Goal: Check status: Check status

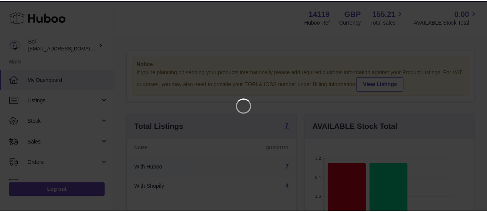
scroll to position [120, 172]
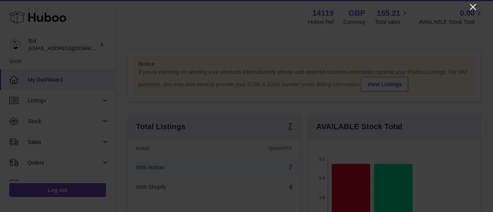
click at [474, 8] on icon "Close" at bounding box center [473, 7] width 6 height 6
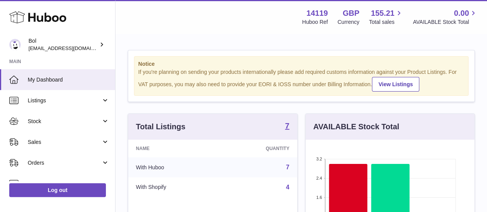
scroll to position [385055, 385006]
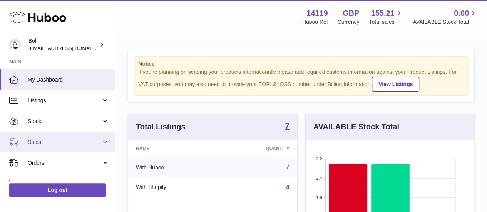
click at [57, 132] on link "Sales" at bounding box center [57, 142] width 115 height 21
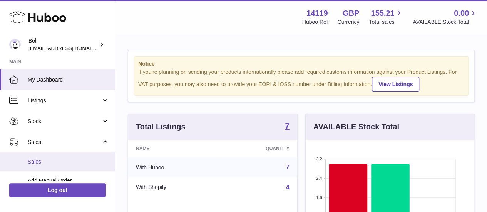
click at [56, 159] on span "Sales" at bounding box center [69, 161] width 82 height 7
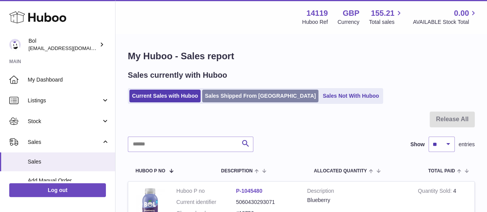
click at [256, 91] on link "Sales Shipped From [GEOGRAPHIC_DATA]" at bounding box center [260, 96] width 116 height 13
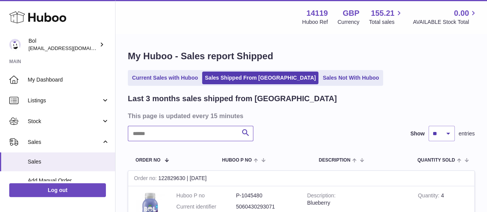
click at [187, 132] on input "text" at bounding box center [191, 133] width 126 height 15
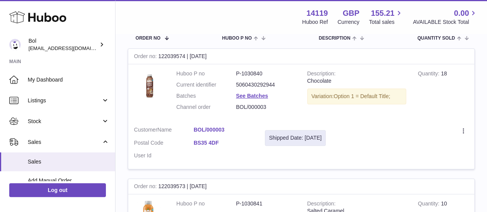
scroll to position [116, 0]
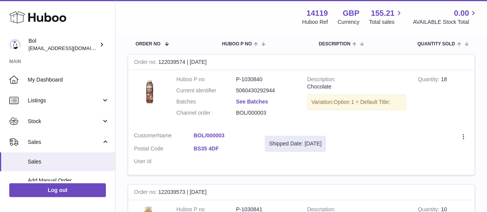
type input "***"
click at [253, 101] on link "See Batches" at bounding box center [252, 102] width 32 height 6
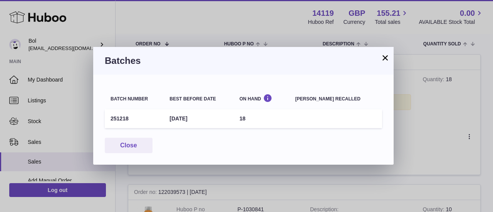
click at [390, 61] on div "Batches" at bounding box center [243, 61] width 300 height 28
click at [387, 58] on button "×" at bounding box center [385, 57] width 9 height 9
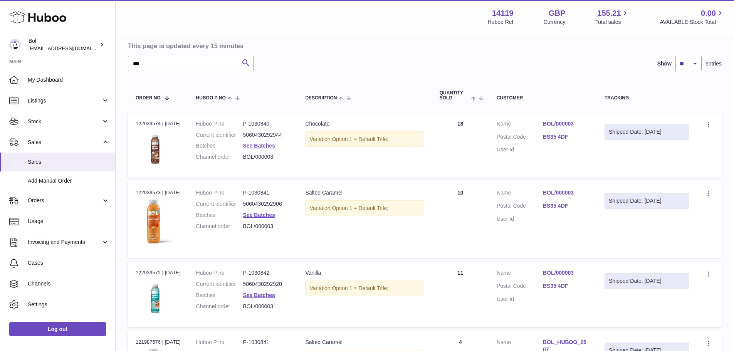
scroll to position [0, 0]
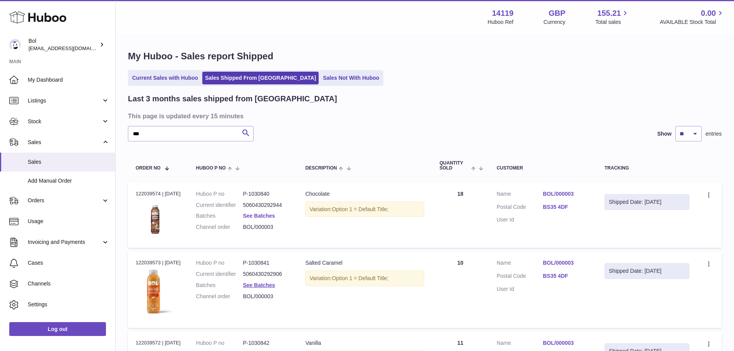
click at [271, 212] on link "See Batches" at bounding box center [259, 216] width 32 height 6
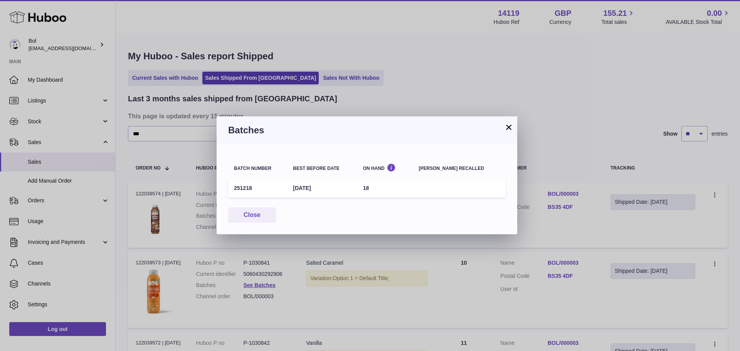
click at [487, 127] on button "×" at bounding box center [508, 126] width 9 height 9
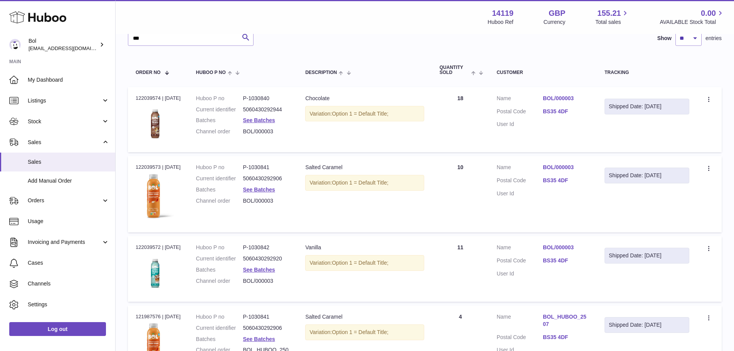
scroll to position [77, 0]
